Goal: Information Seeking & Learning: Learn about a topic

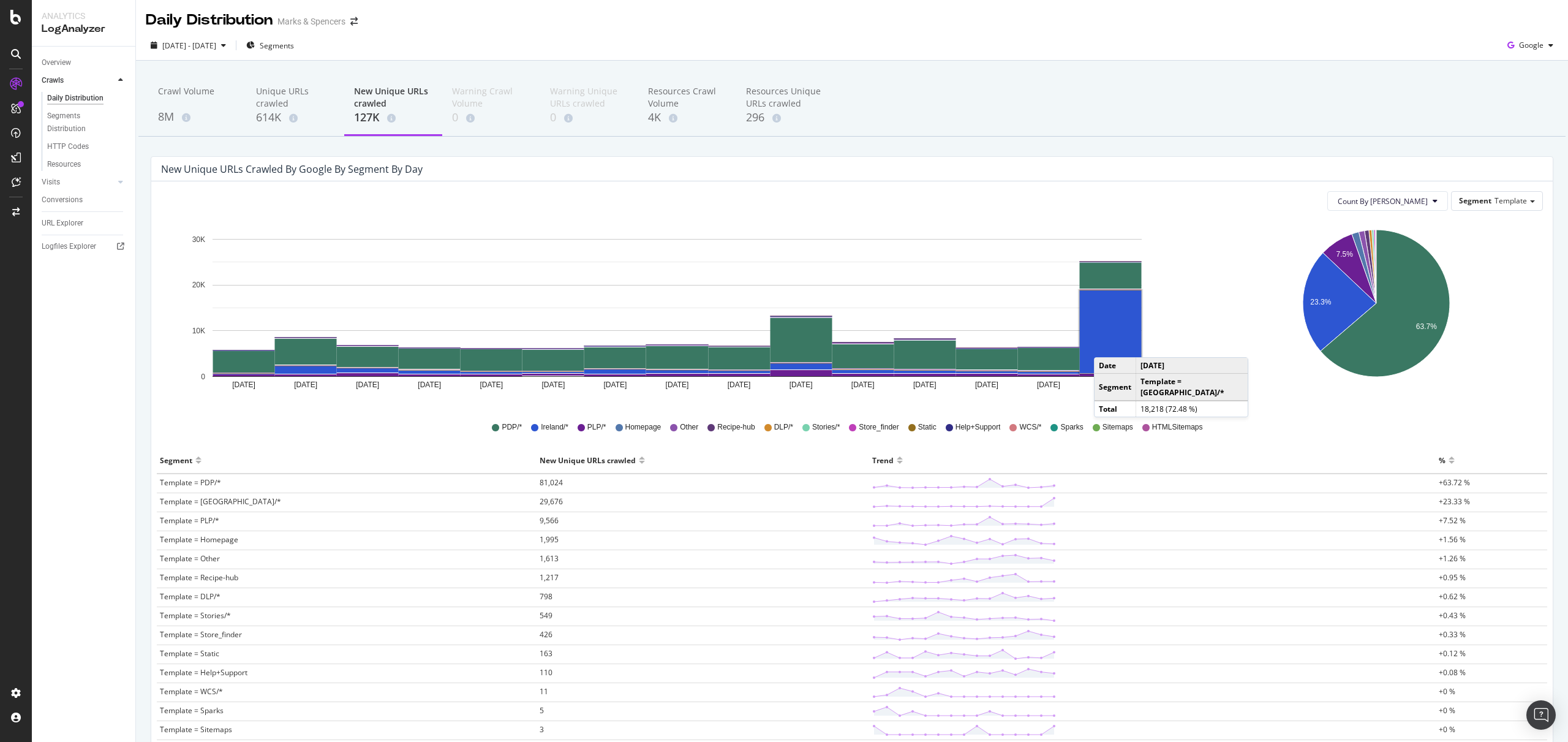
click at [1106, 345] on rect "A chart." at bounding box center [1111, 332] width 62 height 83
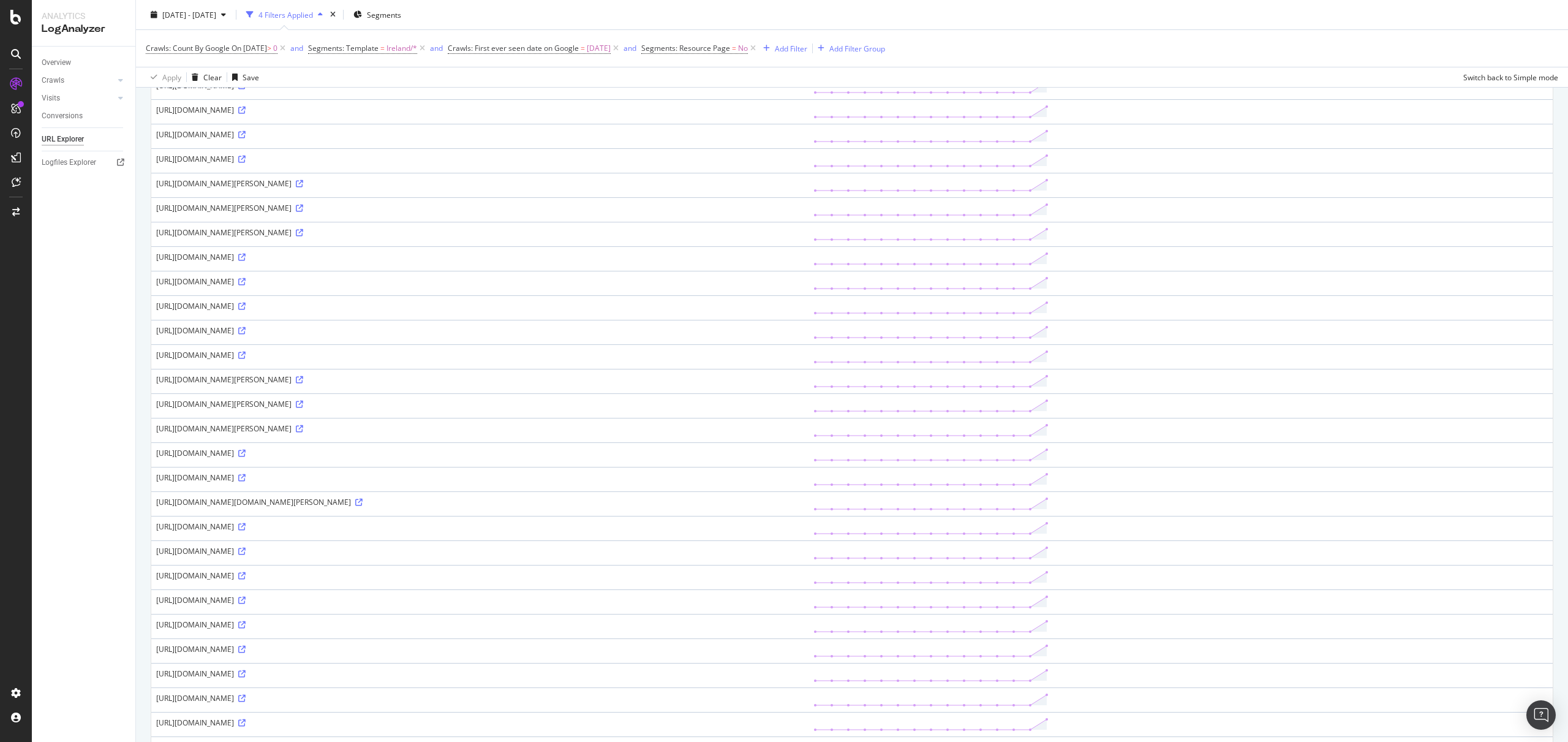
scroll to position [774, 0]
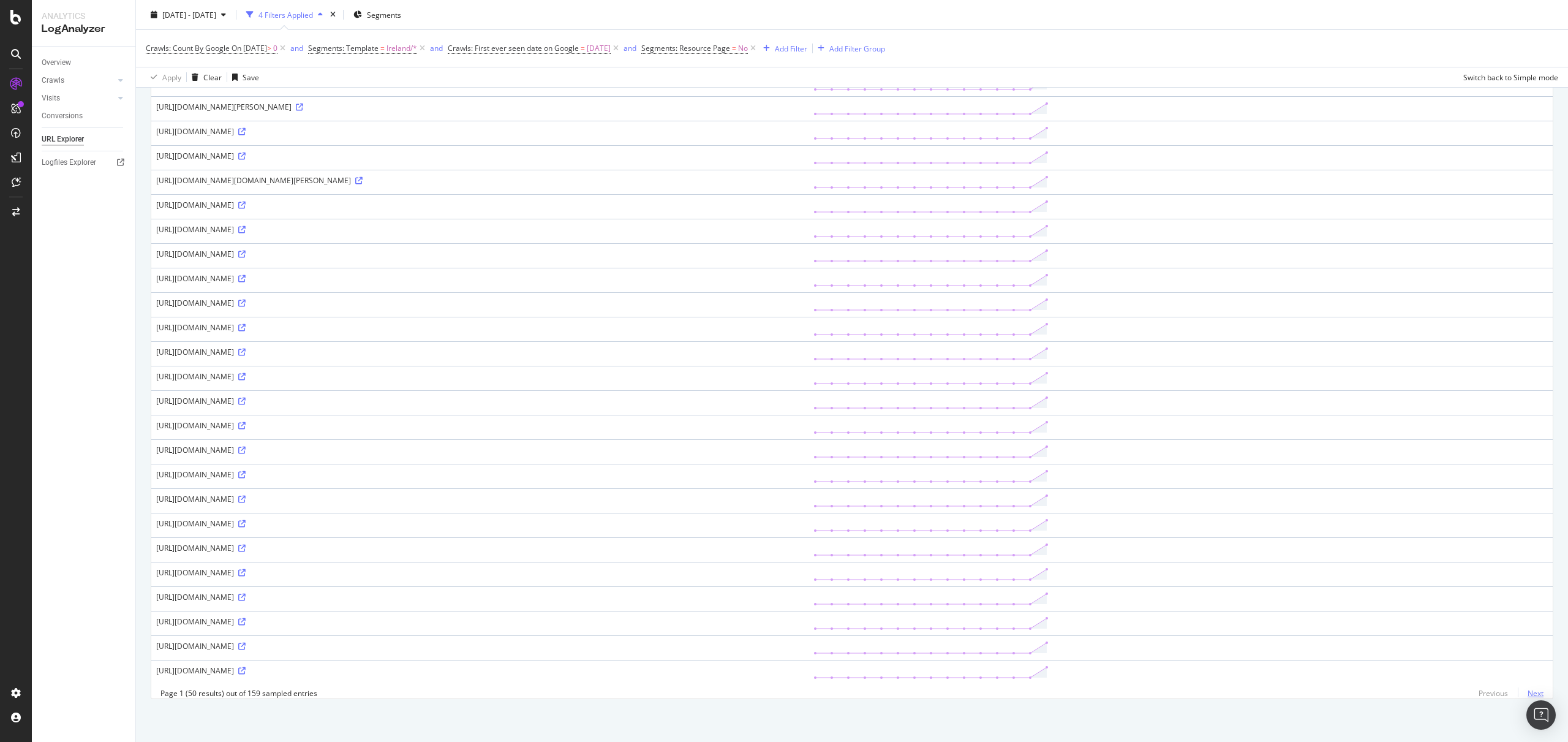
click at [1529, 696] on link "Next" at bounding box center [1531, 693] width 26 height 18
click at [1524, 693] on link "Next" at bounding box center [1531, 693] width 26 height 18
click at [245, 667] on icon at bounding box center [242, 670] width 7 height 7
click at [1522, 692] on link "Next" at bounding box center [1531, 693] width 26 height 18
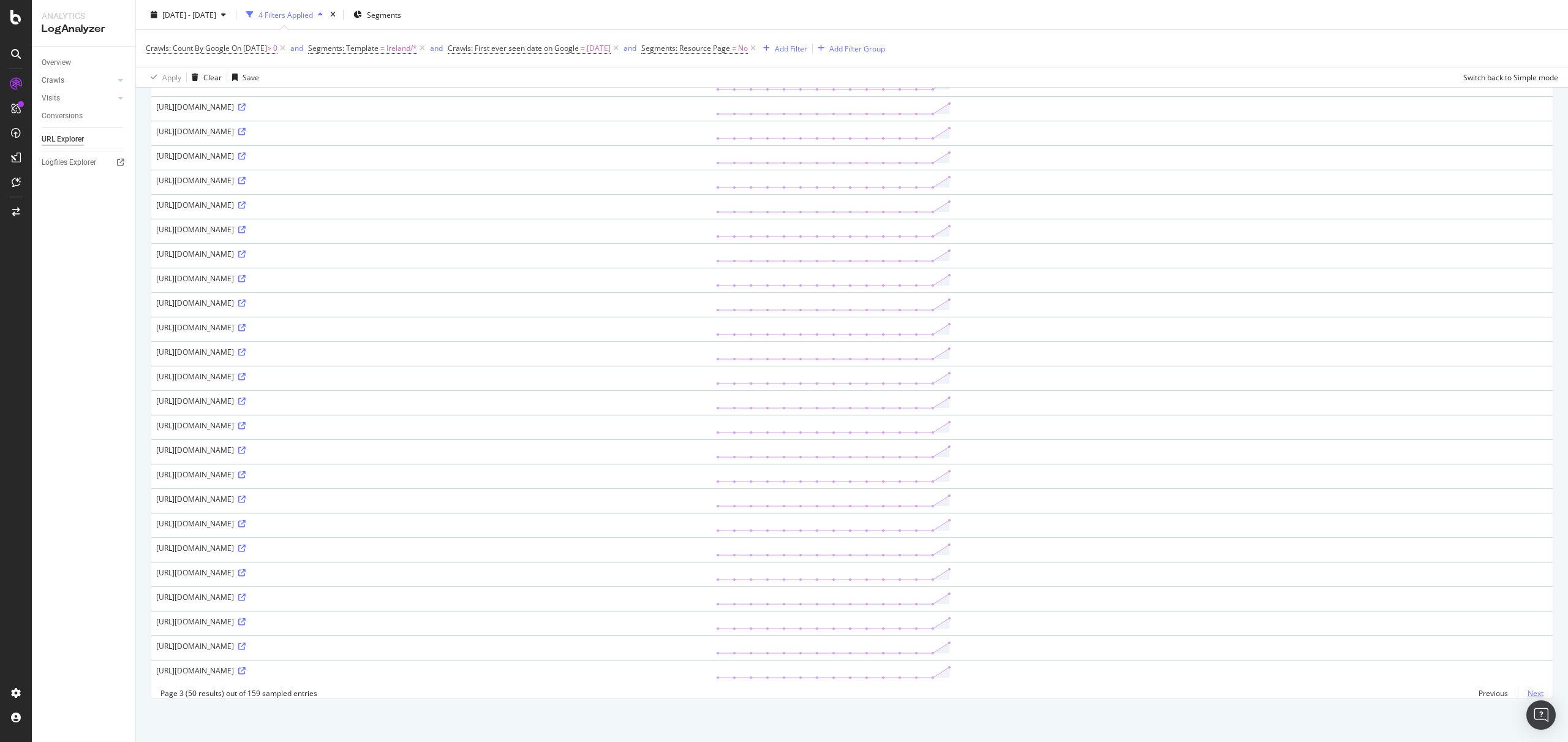
scroll to position [0, 0]
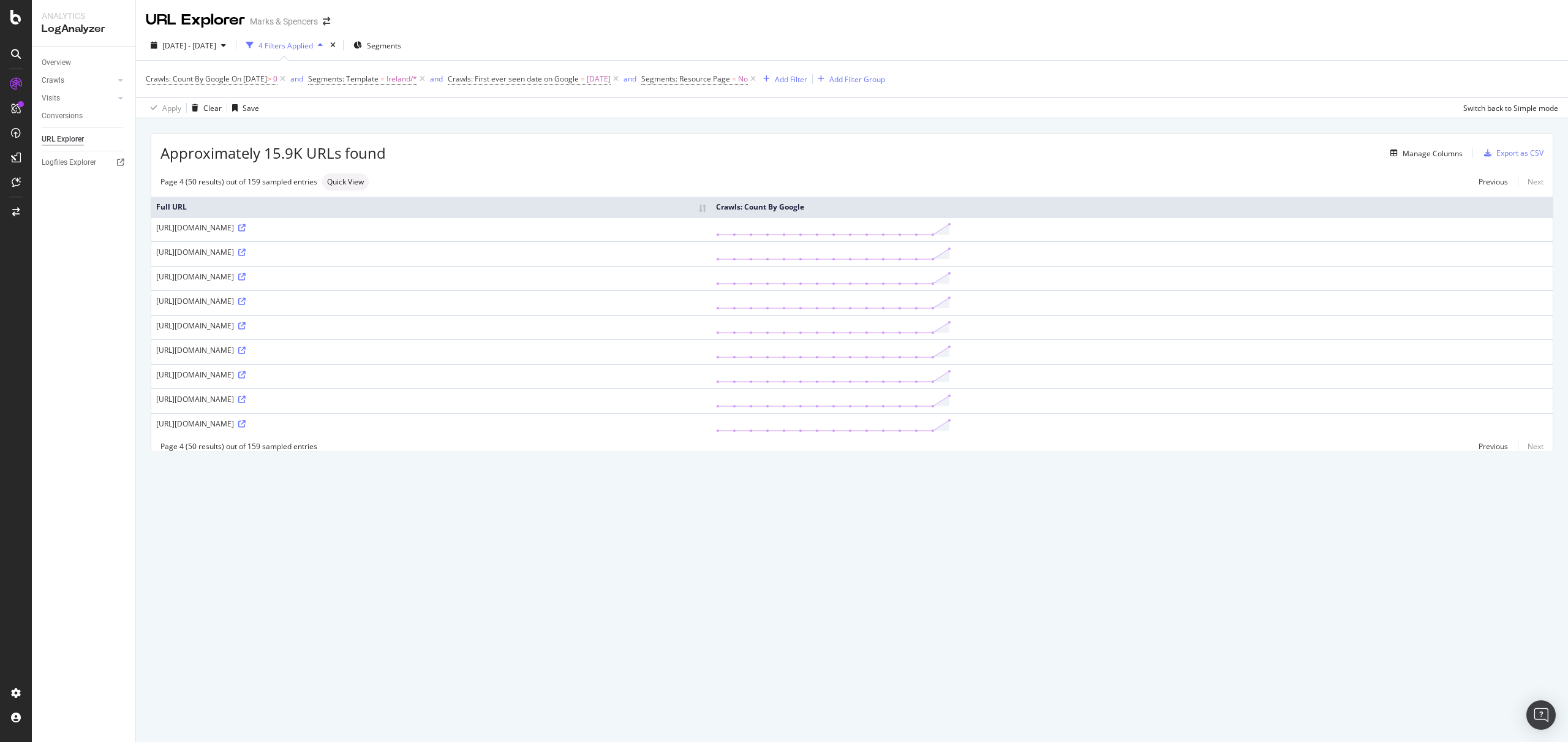
click at [455, 350] on div "[URL][DOMAIN_NAME]" at bounding box center [431, 349] width 550 height 10
drag, startPoint x: 454, startPoint y: 350, endPoint x: 505, endPoint y: 352, distance: 51.0
click at [505, 352] on div "[URL][DOMAIN_NAME]" at bounding box center [431, 349] width 550 height 10
